Goal: Task Accomplishment & Management: Manage account settings

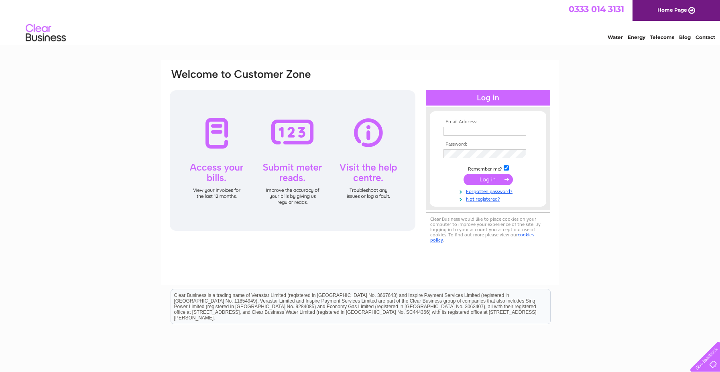
type input "ghornandsons@btconnect.com"
click at [485, 179] on input "submit" at bounding box center [487, 179] width 49 height 11
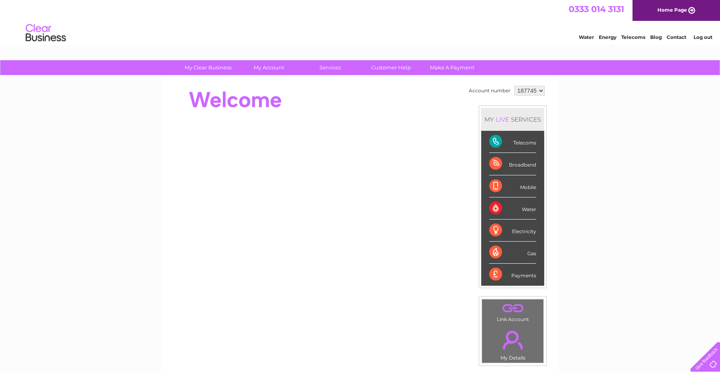
click at [526, 164] on div "Broadband" at bounding box center [512, 164] width 47 height 22
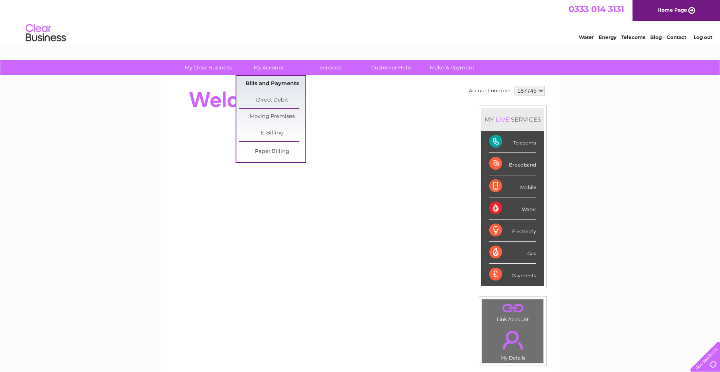
click at [264, 83] on link "Bills and Payments" at bounding box center [272, 84] width 66 height 16
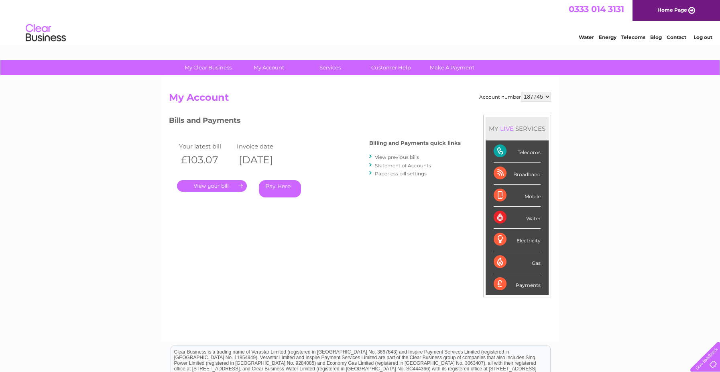
click at [219, 185] on link "." at bounding box center [212, 186] width 70 height 12
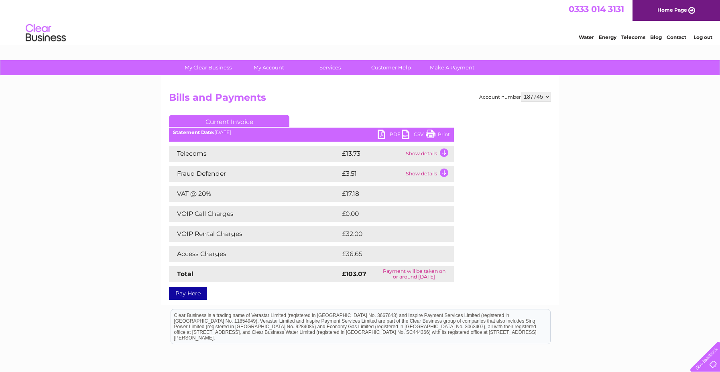
drag, startPoint x: 442, startPoint y: 136, endPoint x: 116, endPoint y: 26, distance: 344.1
click at [442, 136] on link "Print" at bounding box center [438, 136] width 24 height 12
click at [389, 137] on link "PDF" at bounding box center [389, 136] width 24 height 12
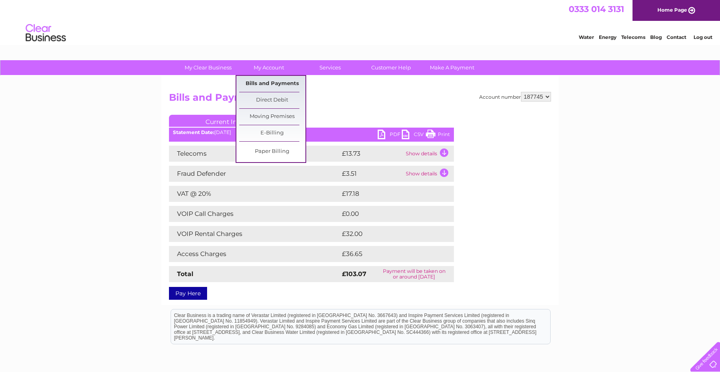
click at [266, 84] on link "Bills and Payments" at bounding box center [272, 84] width 66 height 16
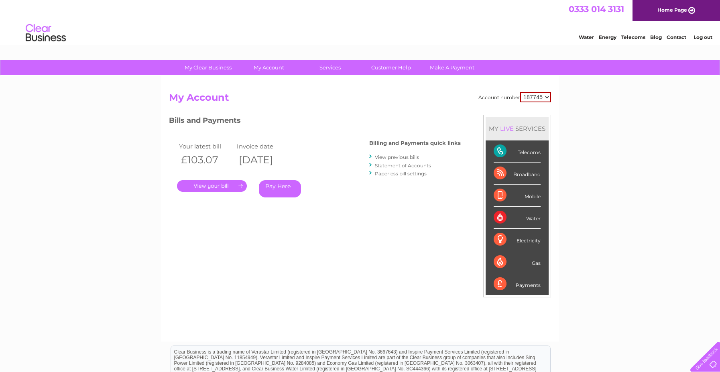
click at [397, 157] on link "View previous bills" at bounding box center [397, 157] width 44 height 6
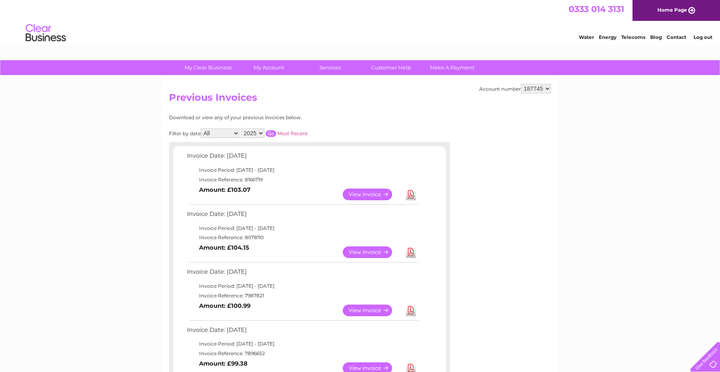
click at [375, 194] on link "View" at bounding box center [372, 195] width 59 height 12
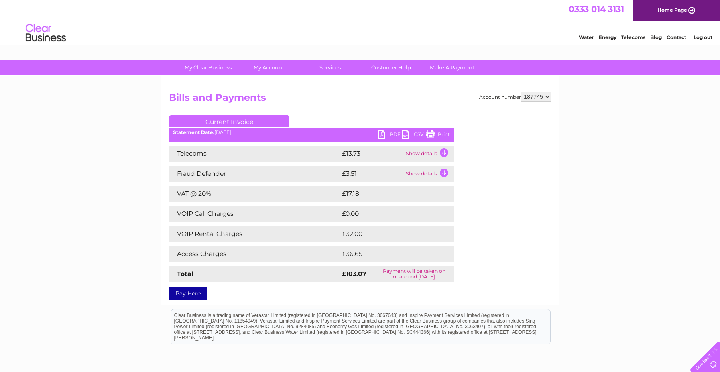
click at [396, 134] on link "PDF" at bounding box center [389, 136] width 24 height 12
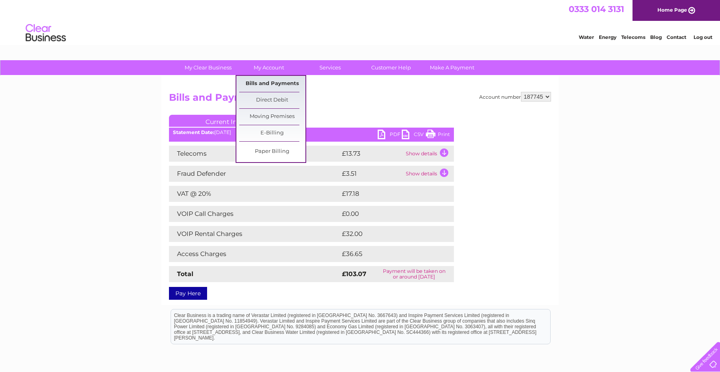
click at [279, 82] on link "Bills and Payments" at bounding box center [272, 84] width 66 height 16
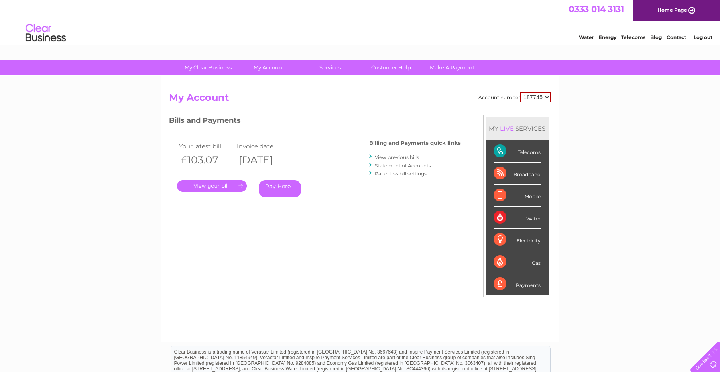
click at [216, 184] on link "." at bounding box center [212, 186] width 70 height 12
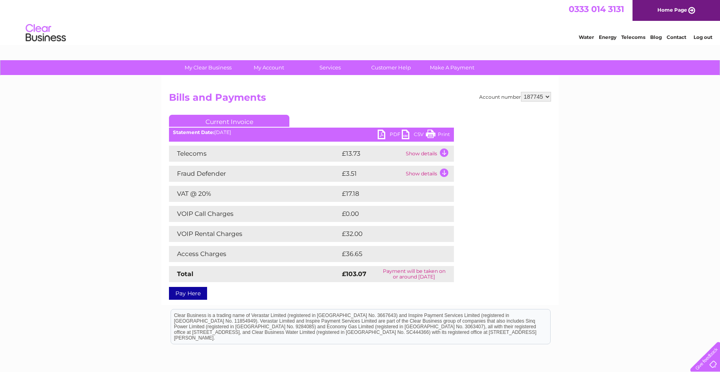
drag, startPoint x: 442, startPoint y: 134, endPoint x: 123, endPoint y: 24, distance: 337.4
click at [442, 134] on link "Print" at bounding box center [438, 136] width 24 height 12
click at [447, 131] on link "Print" at bounding box center [438, 136] width 24 height 12
click at [388, 133] on link "PDF" at bounding box center [389, 136] width 24 height 12
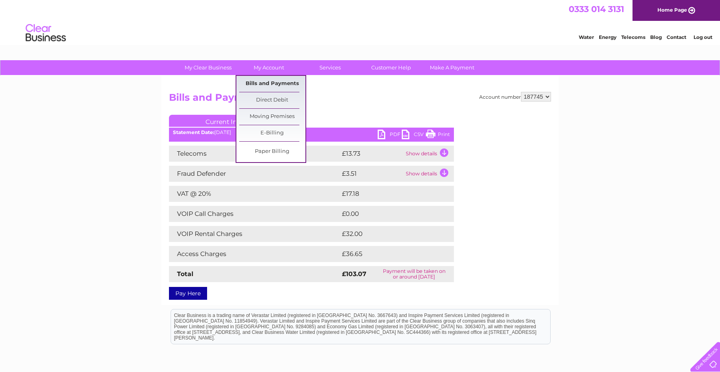
click at [247, 84] on link "Bills and Payments" at bounding box center [272, 84] width 66 height 16
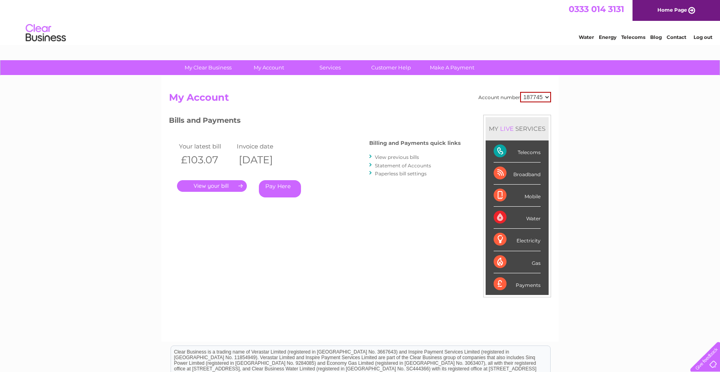
click at [393, 158] on link "View previous bills" at bounding box center [397, 157] width 44 height 6
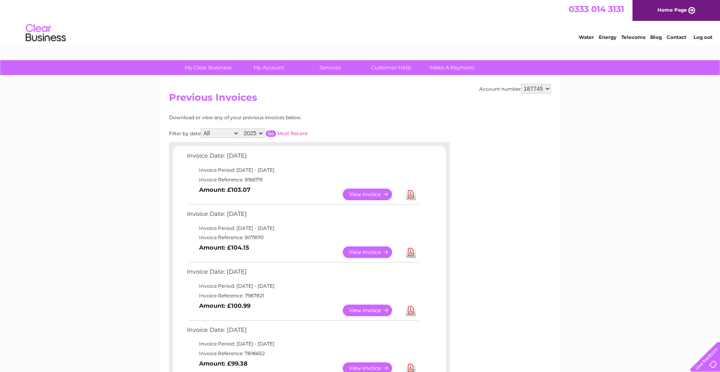
click at [358, 254] on link "View" at bounding box center [372, 252] width 59 height 12
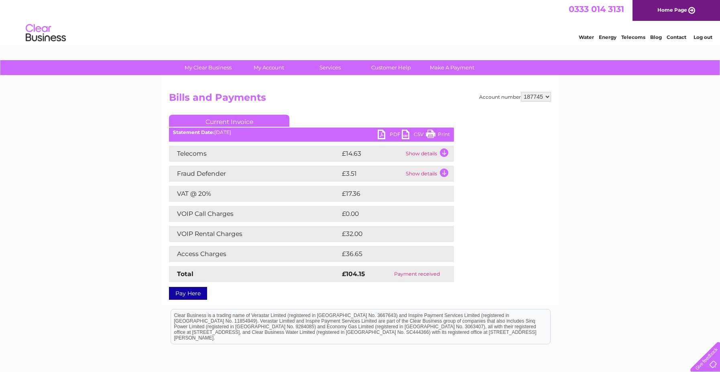
click at [391, 136] on link "PDF" at bounding box center [389, 136] width 24 height 12
click at [702, 37] on link "Log out" at bounding box center [702, 37] width 19 height 6
